Goal: Task Accomplishment & Management: Use online tool/utility

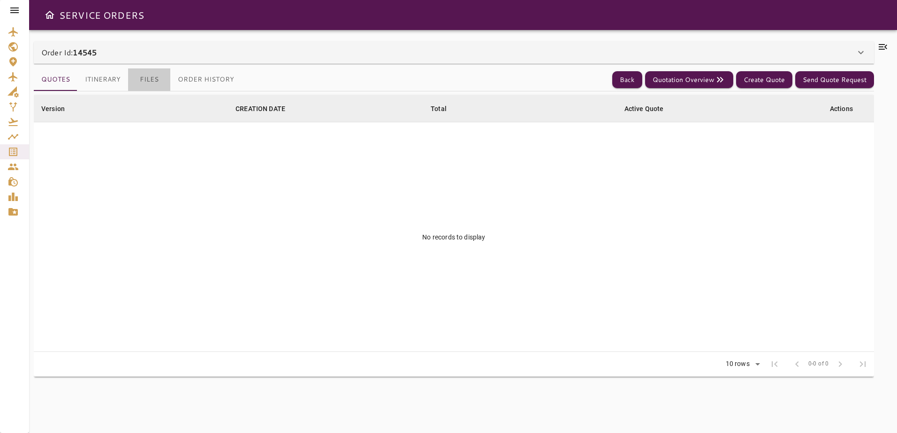
click at [151, 80] on button "Files" at bounding box center [149, 79] width 42 height 23
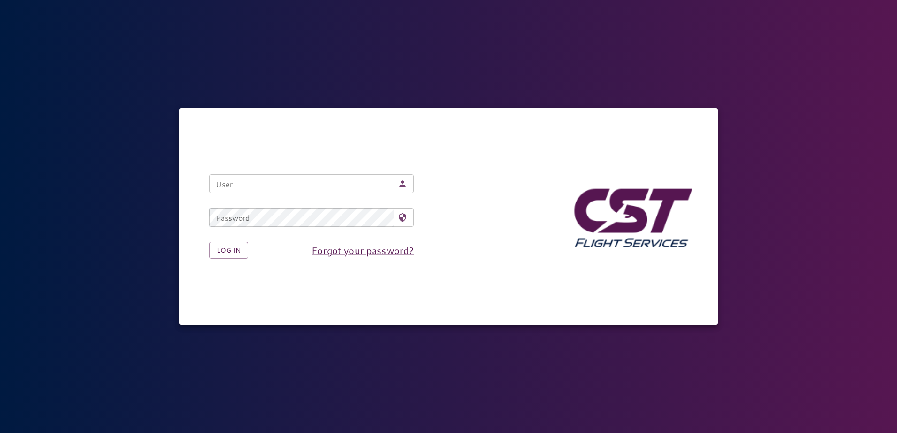
click at [308, 181] on input "User" at bounding box center [301, 183] width 185 height 19
click at [254, 177] on input "User" at bounding box center [301, 183] width 185 height 19
type input "**********"
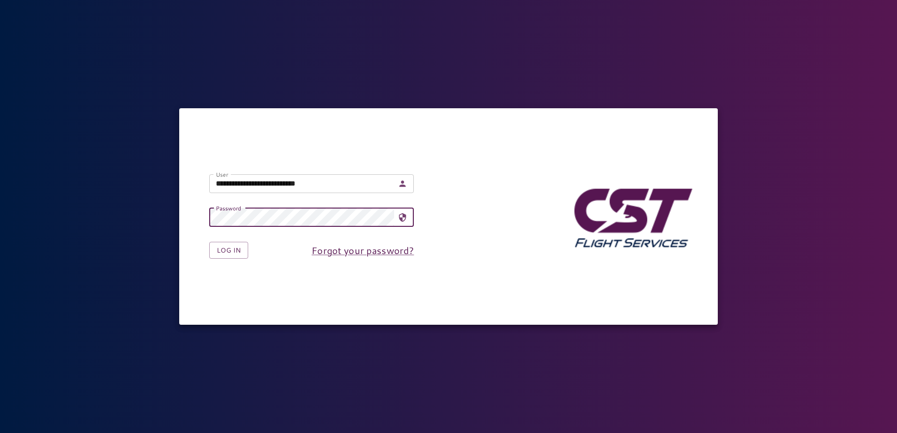
click at [209, 242] on button "Log in" at bounding box center [228, 250] width 39 height 17
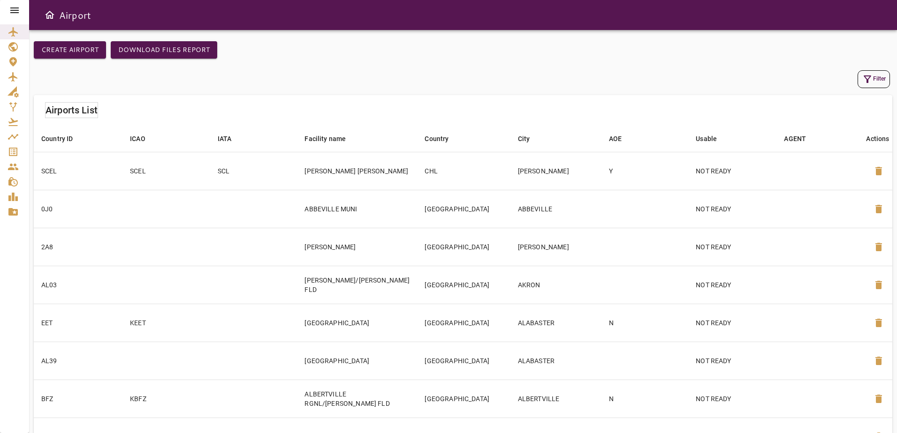
click at [13, 5] on icon at bounding box center [14, 10] width 11 height 11
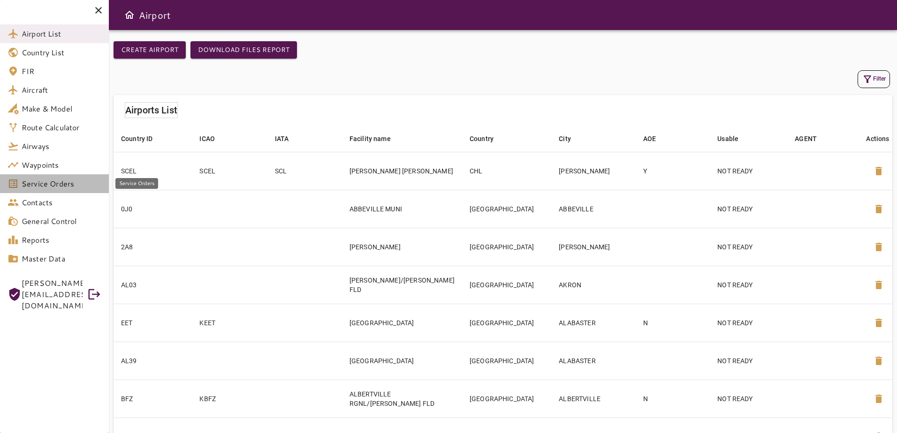
click at [60, 181] on span "Service Orders" at bounding box center [62, 183] width 80 height 11
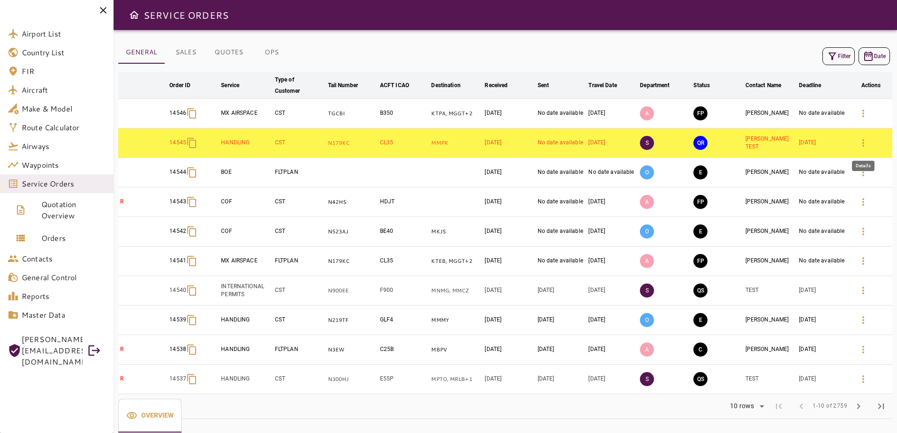
click at [858, 140] on icon "button" at bounding box center [862, 142] width 11 height 11
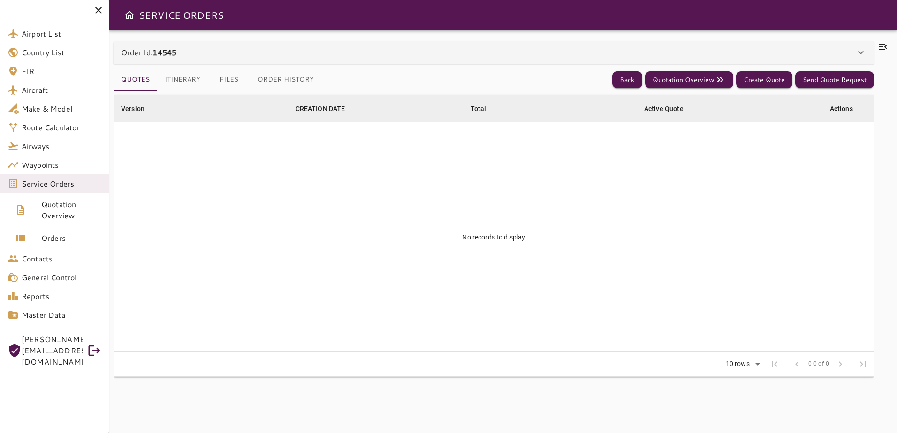
click at [181, 75] on button "Itinerary" at bounding box center [182, 79] width 51 height 23
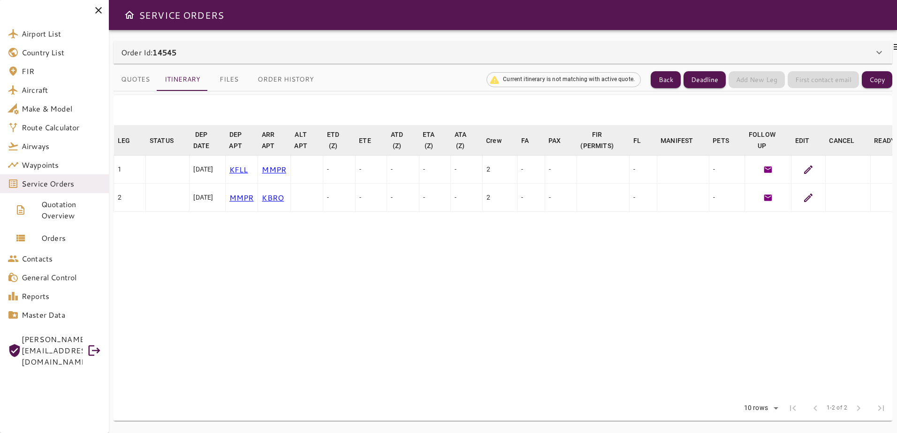
click at [814, 174] on icon at bounding box center [807, 169] width 11 height 11
click at [875, 77] on button "Copy" at bounding box center [876, 79] width 30 height 17
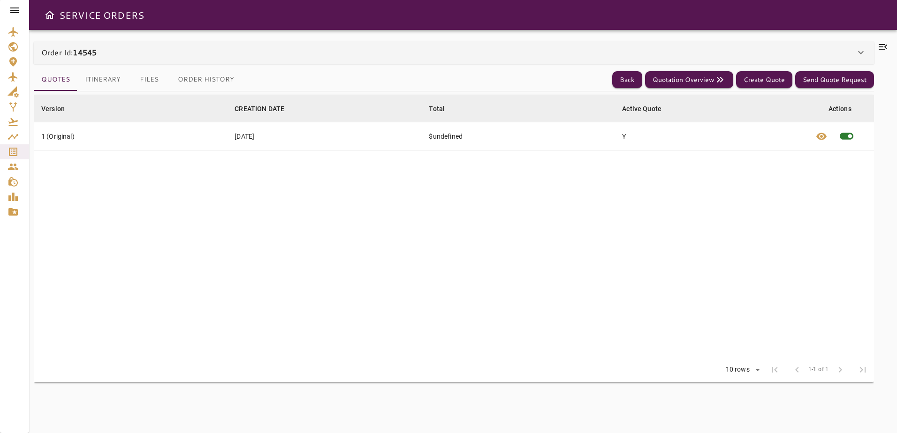
click at [115, 73] on button "Itinerary" at bounding box center [102, 79] width 51 height 23
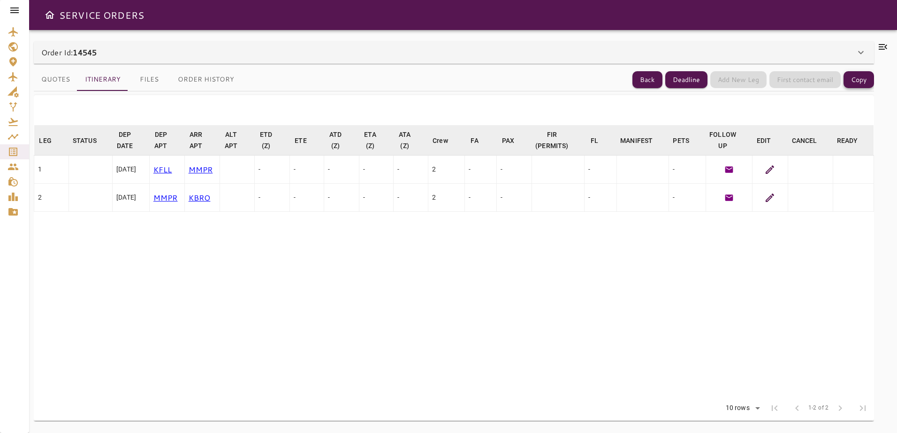
click at [863, 85] on button "Copy" at bounding box center [858, 79] width 30 height 17
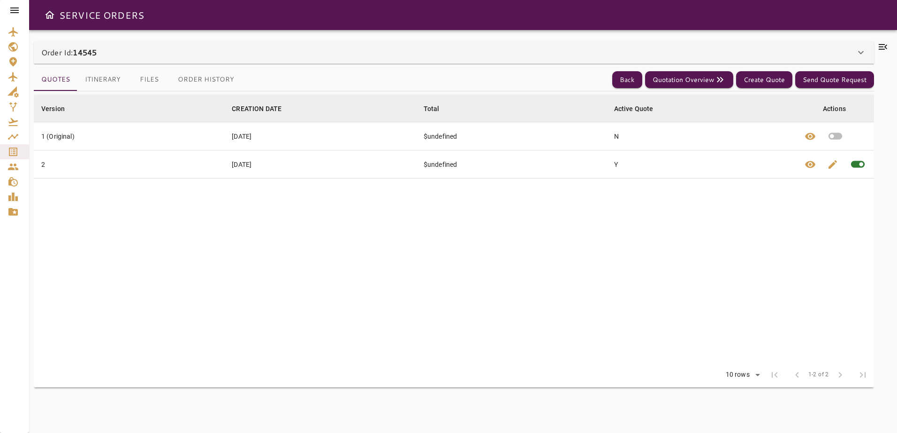
click at [126, 77] on button "Itinerary" at bounding box center [102, 79] width 51 height 23
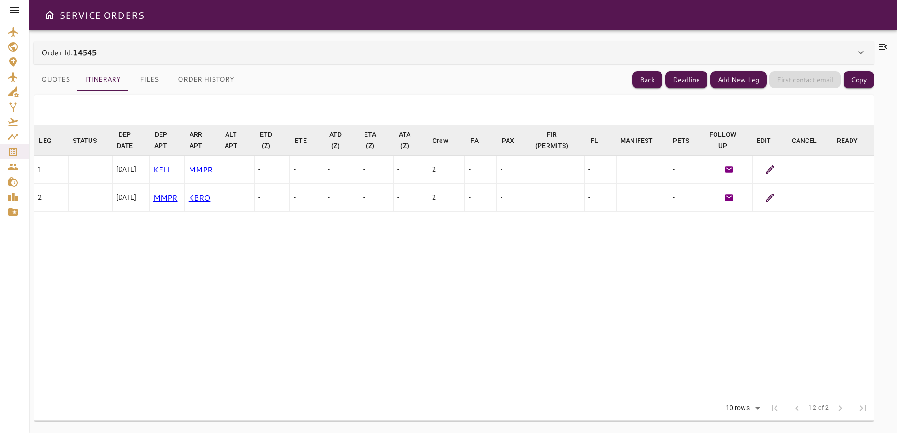
click at [772, 166] on icon at bounding box center [769, 170] width 8 height 8
